Goal: Task Accomplishment & Management: Use online tool/utility

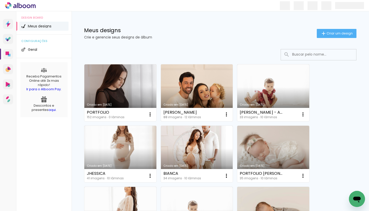
click at [211, 83] on link "Criado em [DATE]" at bounding box center [197, 92] width 72 height 57
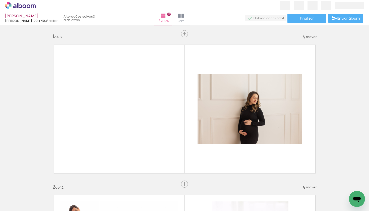
click at [309, 23] on paper-button "Finalizar" at bounding box center [306, 18] width 39 height 9
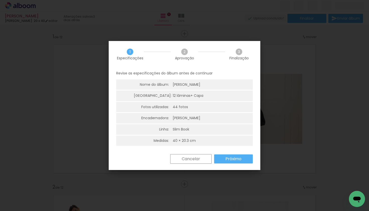
click at [0, 0] on slot "Próximo" at bounding box center [0, 0] width 0 height 0
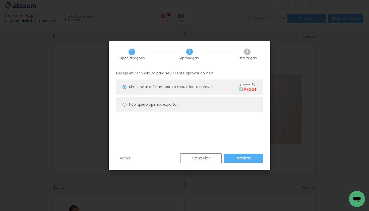
click at [0, 0] on slot "Não, quero apenas exportar" at bounding box center [0, 0] width 0 height 0
type paper-radio-button "on"
click at [241, 161] on paper-button "Próximo" at bounding box center [243, 157] width 39 height 9
type input "Alta, 300 DPI"
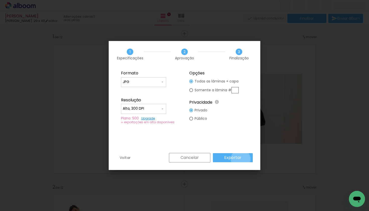
click at [242, 159] on paper-button "Exportar" at bounding box center [233, 157] width 40 height 9
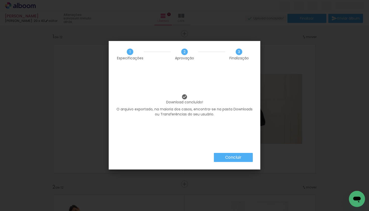
click at [240, 153] on paper-button "Concluir" at bounding box center [233, 157] width 39 height 9
